Goal: Information Seeking & Learning: Compare options

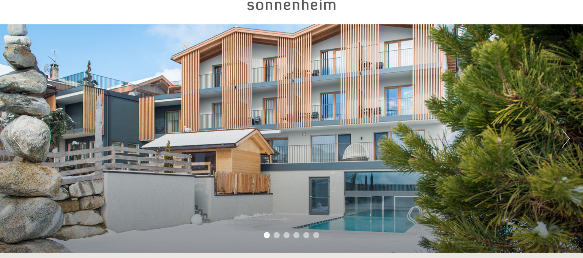
scroll to position [40, 0]
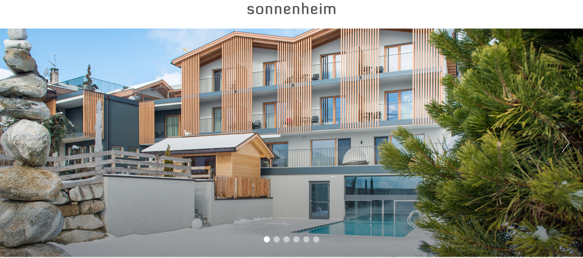
click at [317, 149] on div "Previous Next 1 2 3 4 5 6" at bounding box center [291, 142] width 583 height 228
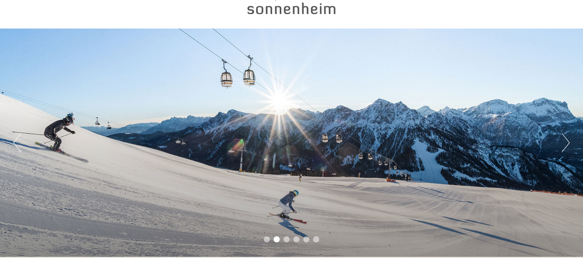
drag, startPoint x: 392, startPoint y: 145, endPoint x: 289, endPoint y: 116, distance: 106.6
click at [264, 157] on div "Previous Next 1 2 3 4 5 6" at bounding box center [291, 142] width 583 height 228
drag, startPoint x: 374, startPoint y: 90, endPoint x: 355, endPoint y: 89, distance: 19.4
click at [356, 89] on div "Previous Next 1 2 3 4 5 6" at bounding box center [291, 142] width 583 height 228
drag, startPoint x: 353, startPoint y: 9, endPoint x: 250, endPoint y: 10, distance: 102.9
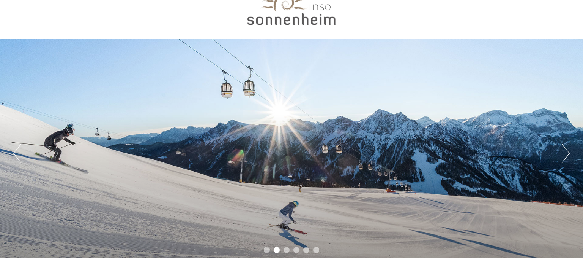
drag, startPoint x: 249, startPoint y: 10, endPoint x: 344, endPoint y: -3, distance: 95.4
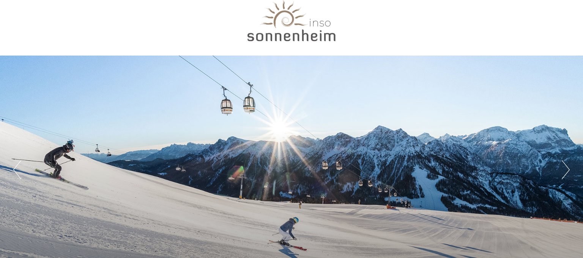
drag, startPoint x: 348, startPoint y: 40, endPoint x: 266, endPoint y: 47, distance: 82.3
click at [223, 39] on div at bounding box center [291, 22] width 425 height 62
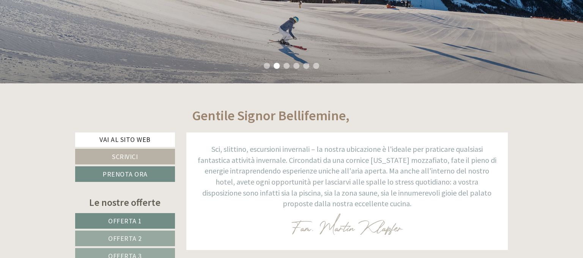
scroll to position [213, 0]
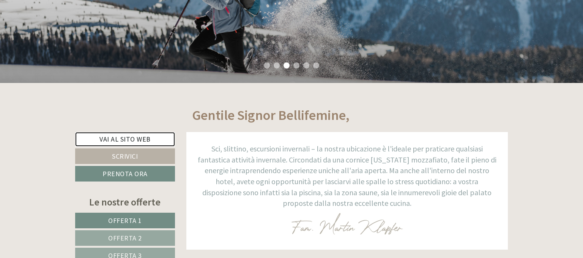
click at [136, 138] on link "Vai al sito web" at bounding box center [125, 139] width 100 height 14
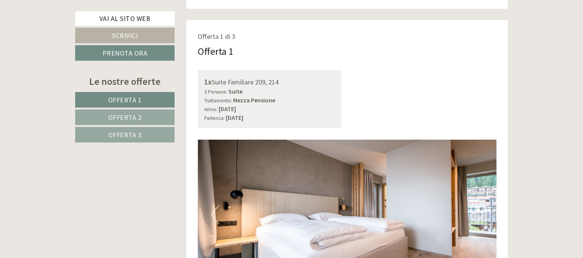
scroll to position [441, 0]
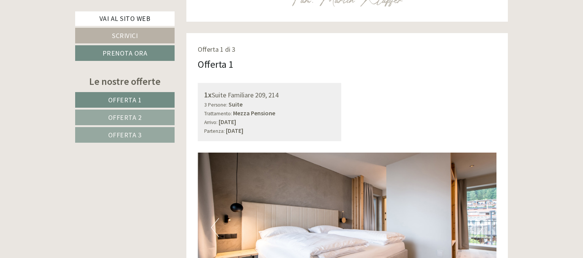
click at [171, 117] on link "Offerta 2" at bounding box center [125, 117] width 100 height 16
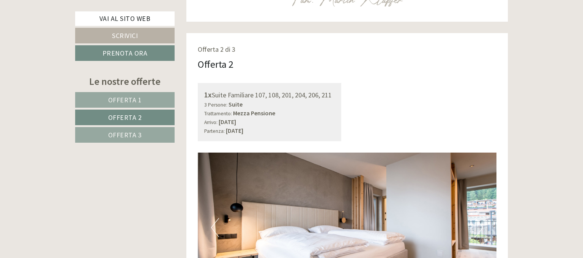
scroll to position [474, 0]
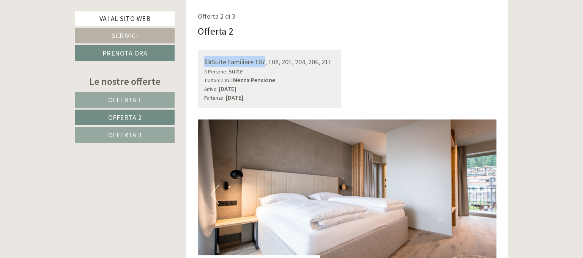
drag, startPoint x: 265, startPoint y: 60, endPoint x: 387, endPoint y: 36, distance: 124.2
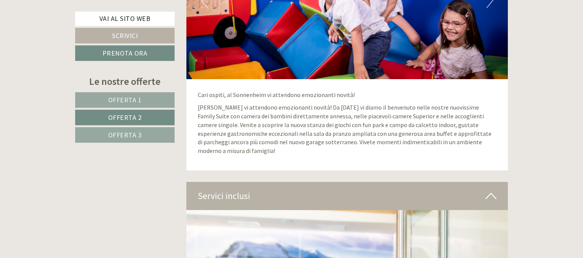
scroll to position [1236, 0]
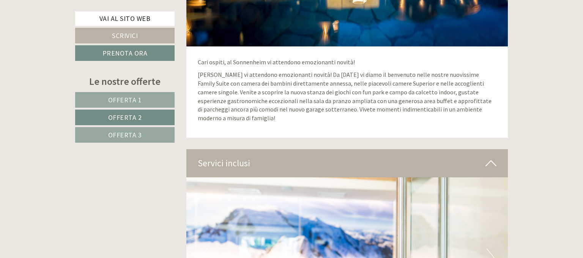
click at [496, 162] on icon at bounding box center [491, 162] width 11 height 13
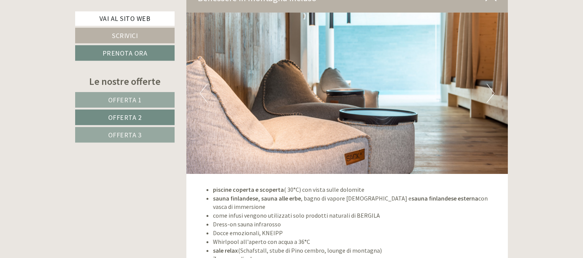
scroll to position [1356, 0]
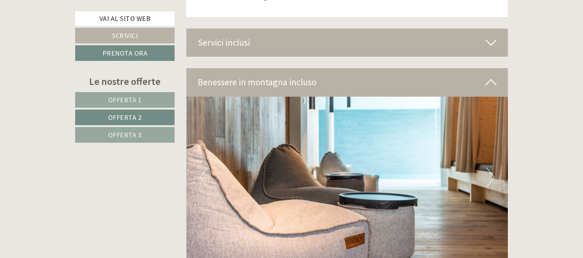
click at [491, 178] on button "Next" at bounding box center [491, 177] width 8 height 19
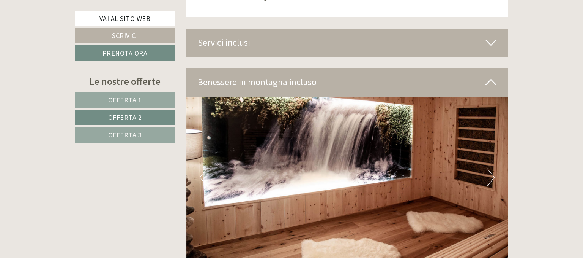
click at [490, 178] on button "Next" at bounding box center [491, 177] width 8 height 19
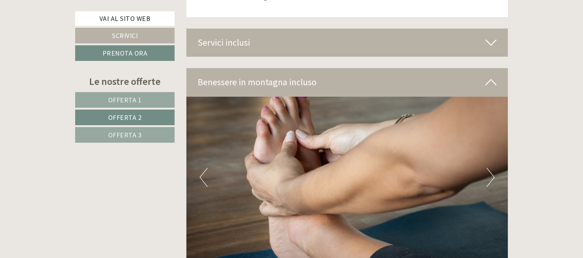
click at [489, 177] on button "Next" at bounding box center [491, 177] width 8 height 19
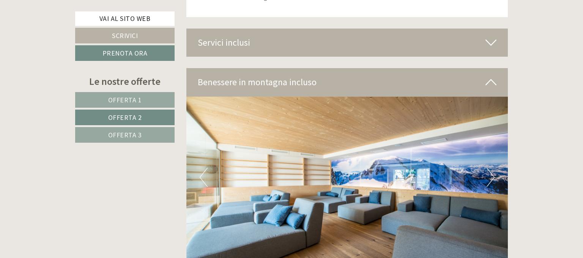
click at [489, 177] on button "Next" at bounding box center [491, 177] width 8 height 19
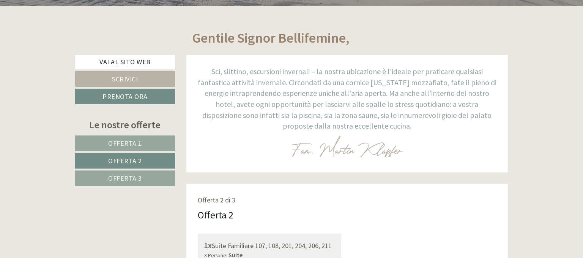
scroll to position [354, 0]
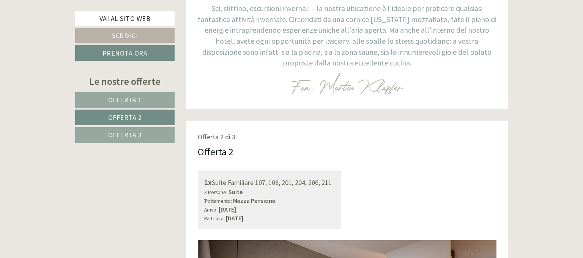
click at [144, 136] on link "Offerta 3" at bounding box center [125, 135] width 100 height 16
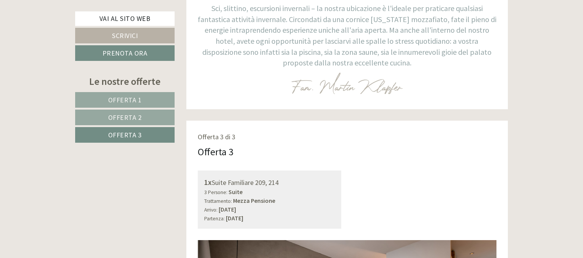
scroll to position [474, 0]
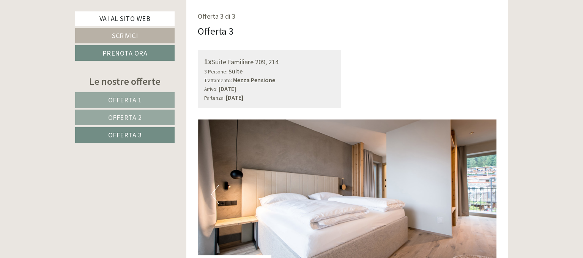
click at [165, 118] on link "Offerta 2" at bounding box center [125, 117] width 100 height 16
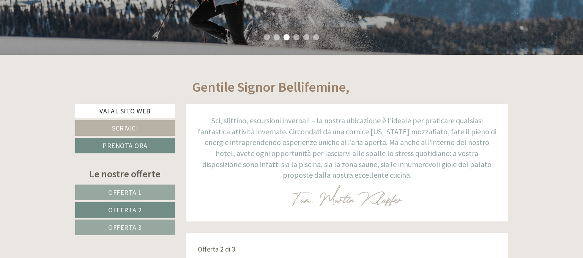
scroll to position [233, 0]
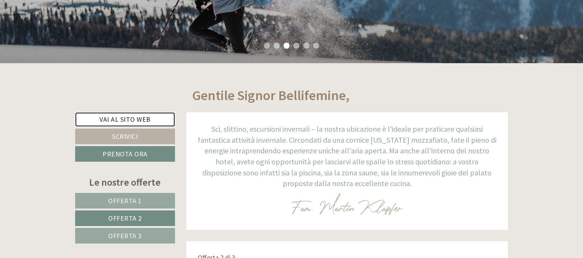
click at [126, 112] on link "Vai al sito web" at bounding box center [125, 119] width 100 height 14
